Goal: Communication & Community: Ask a question

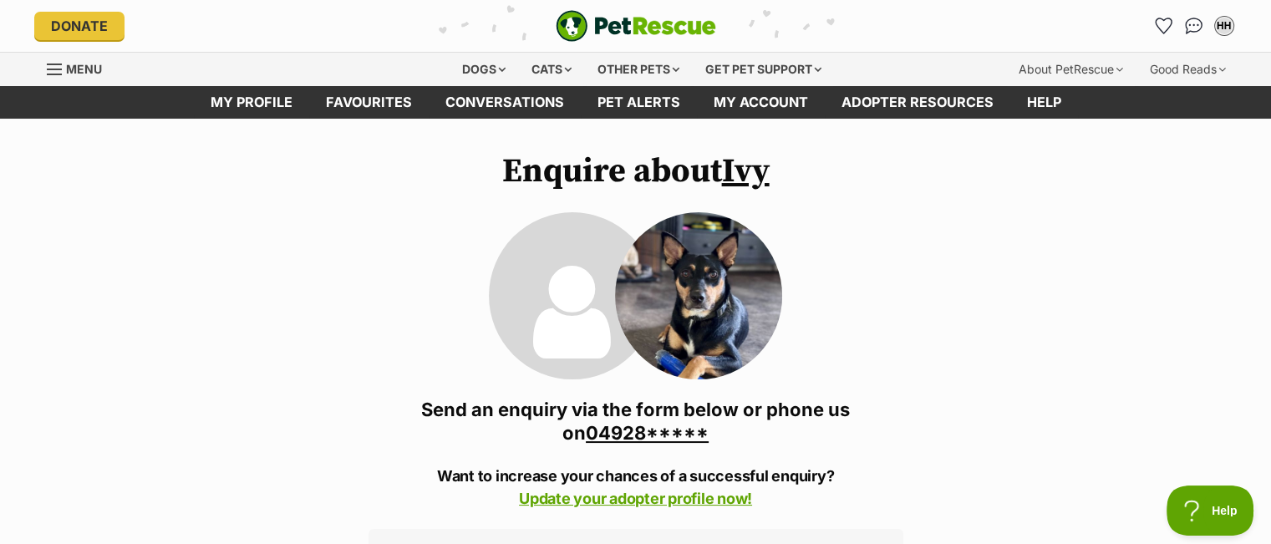
click at [639, 431] on link "04928*****" at bounding box center [647, 433] width 123 height 22
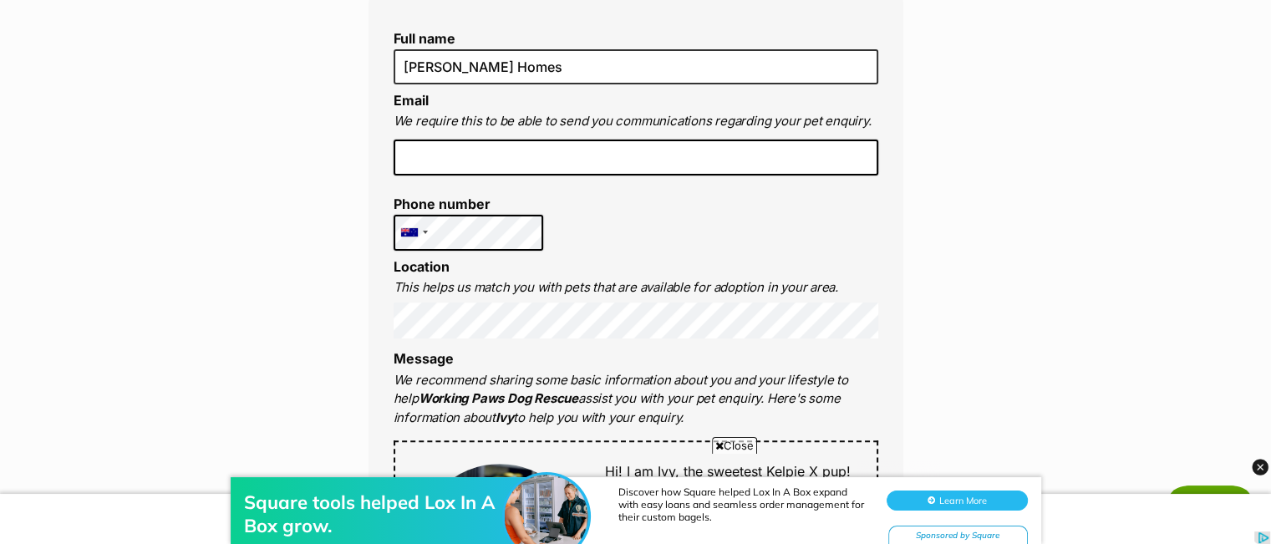
scroll to position [502, 0]
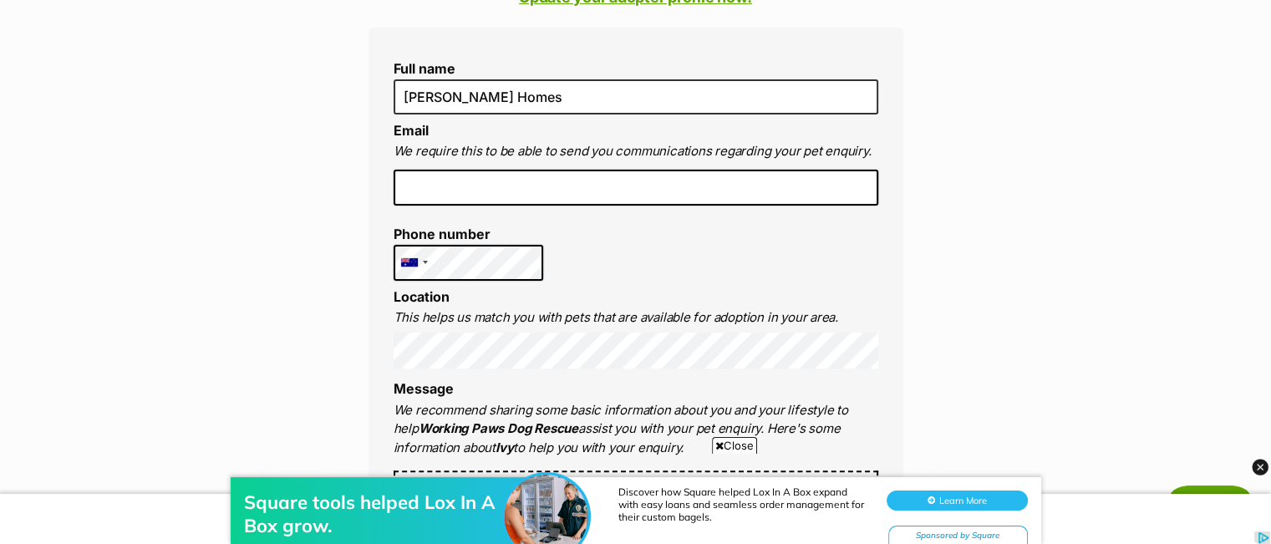
click at [462, 188] on input "email" at bounding box center [636, 188] width 485 height 37
type input "heidihomes@telstra.com"
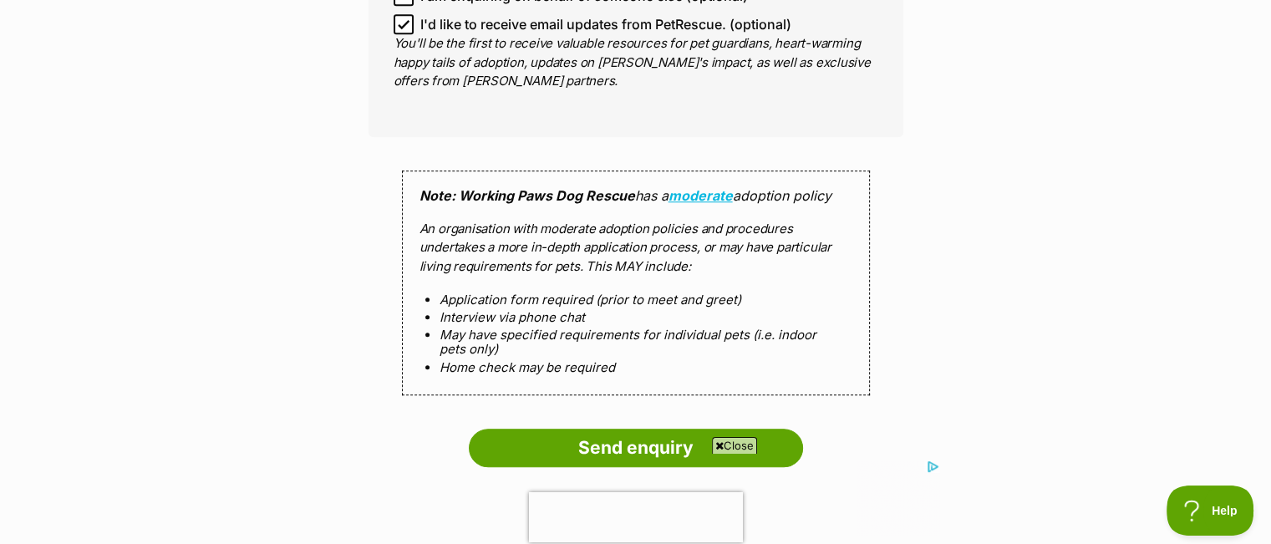
scroll to position [1755, 0]
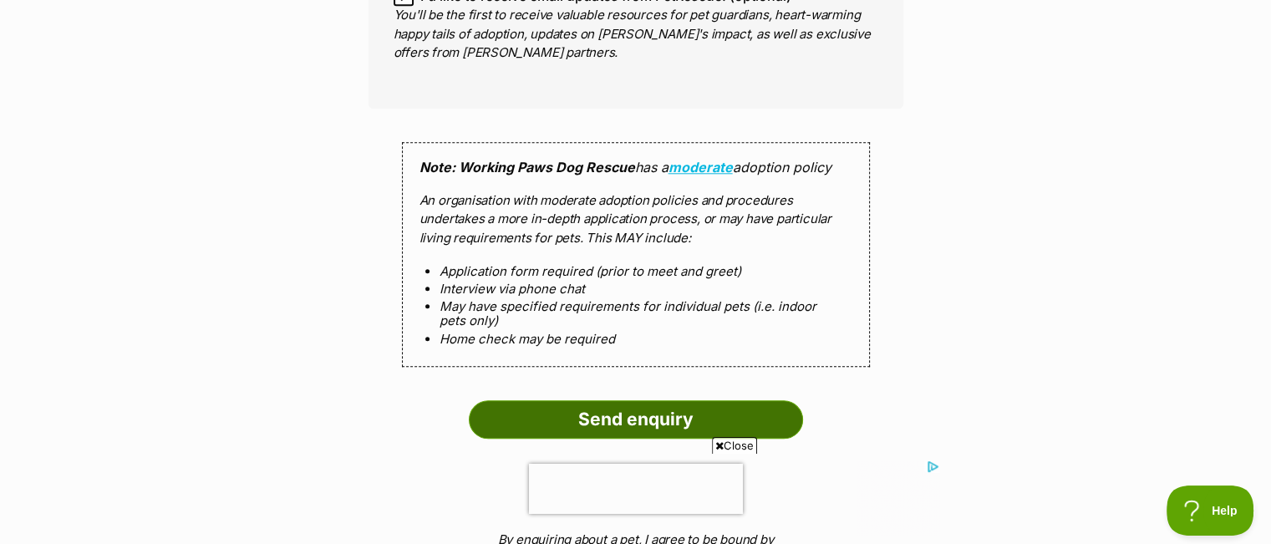
click at [654, 415] on input "Send enquiry" at bounding box center [636, 419] width 334 height 38
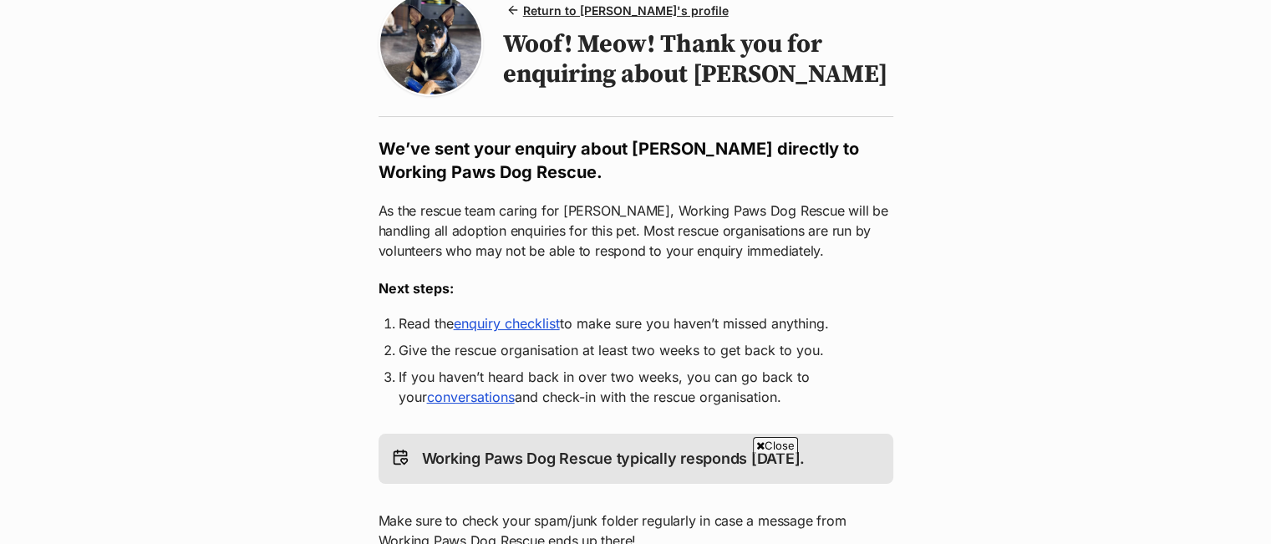
scroll to position [251, 0]
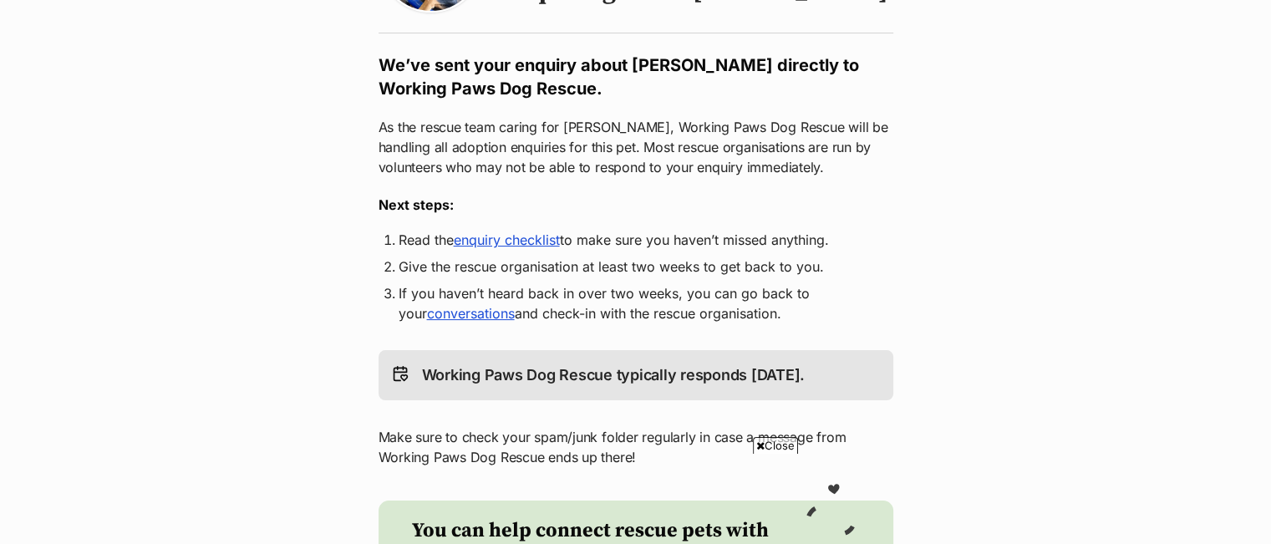
click at [528, 243] on link "enquiry checklist" at bounding box center [507, 240] width 106 height 17
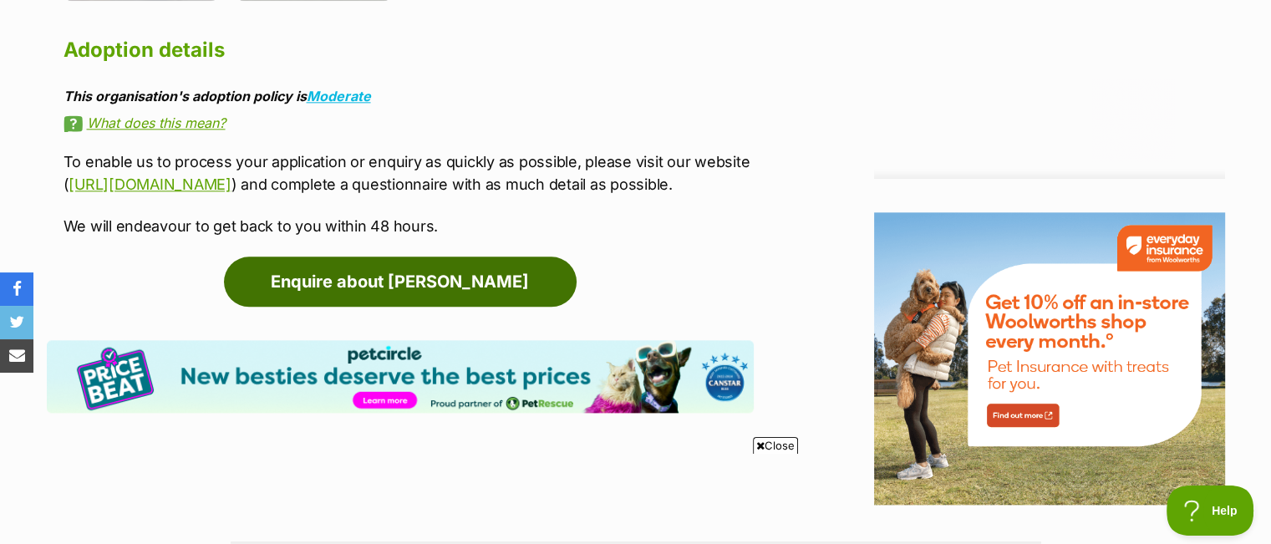
click at [400, 278] on link "Enquire about Ivy" at bounding box center [400, 282] width 353 height 50
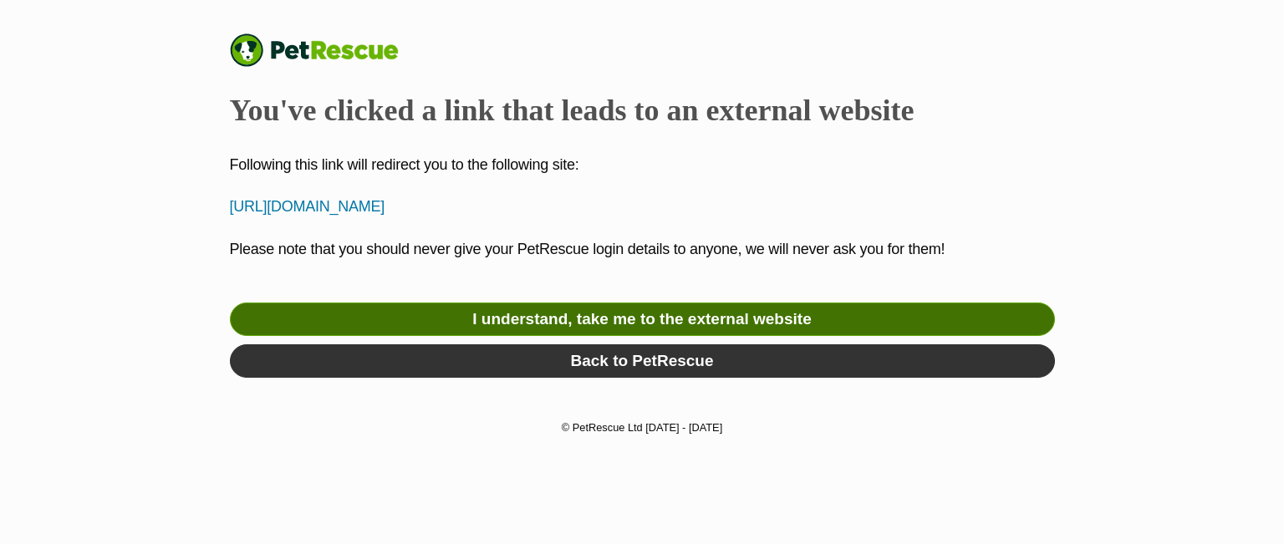
click at [645, 316] on link "I understand, take me to the external website" at bounding box center [642, 319] width 825 height 33
